Goal: Information Seeking & Learning: Learn about a topic

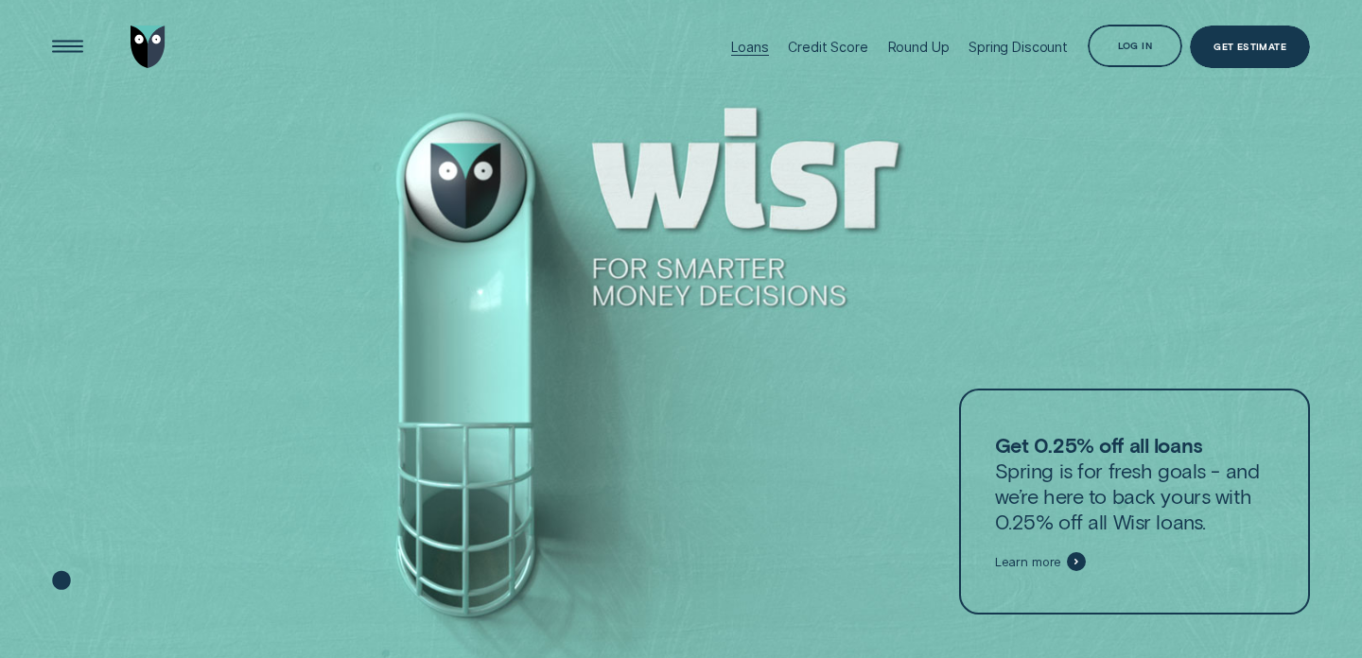
click at [756, 46] on div "Loans" at bounding box center [749, 47] width 37 height 16
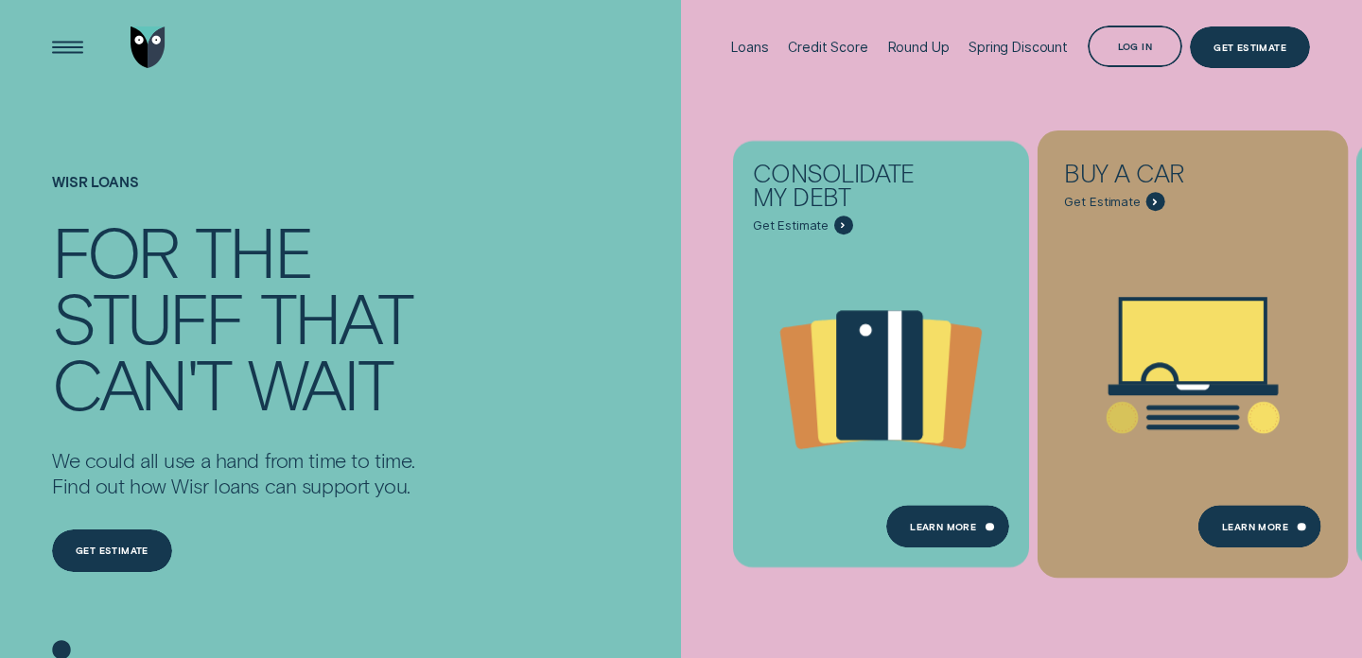
click at [1217, 361] on icon "Buy a car - Learn more" at bounding box center [1193, 342] width 141 height 80
